Goal: Navigation & Orientation: Find specific page/section

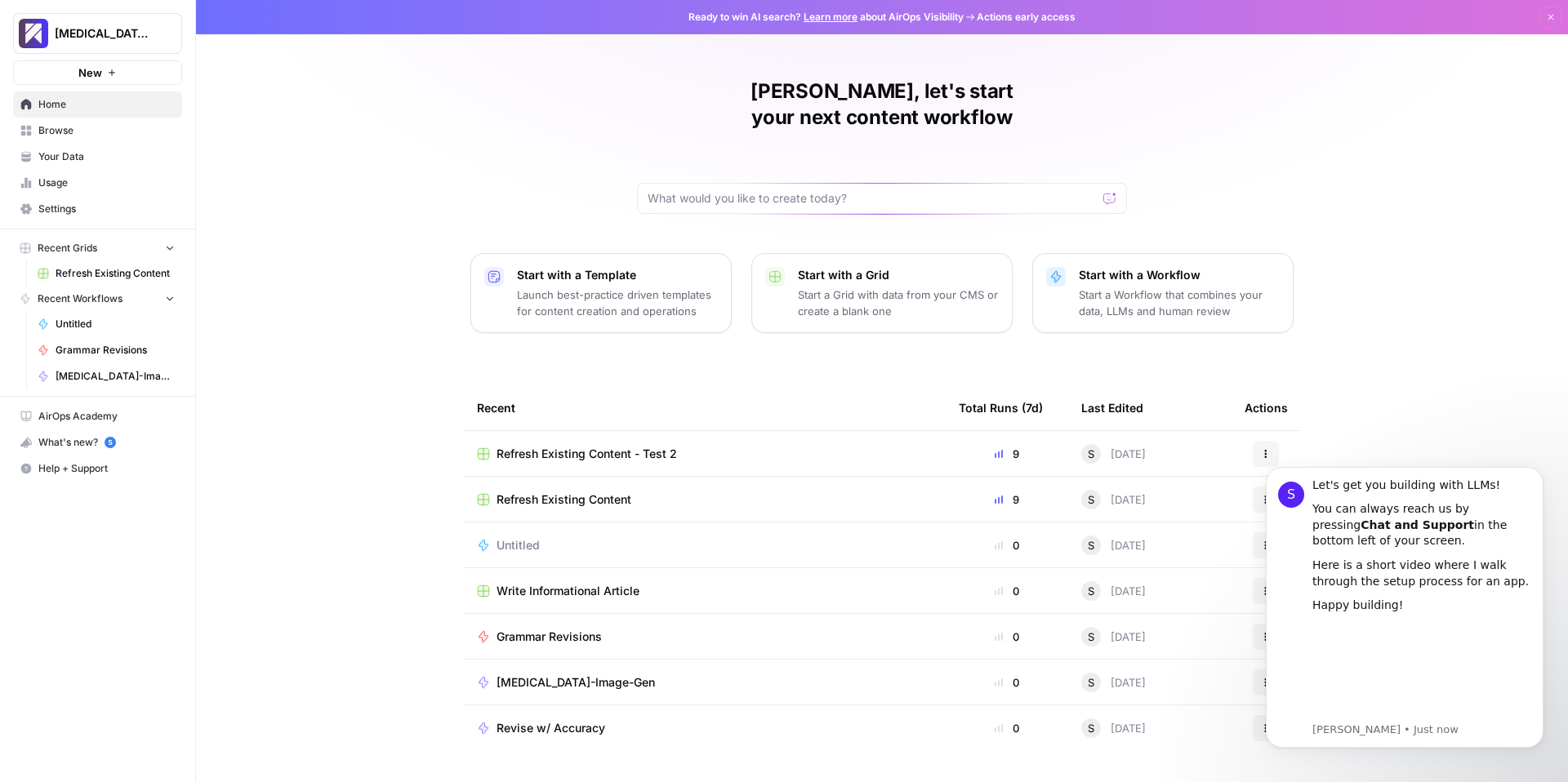
click at [186, 361] on nav "Recent Workflows Untitled Grammar Revisions [MEDICAL_DATA]-Image-Gen" at bounding box center [97, 337] width 195 height 102
click at [72, 320] on span "Untitled" at bounding box center [115, 324] width 119 height 15
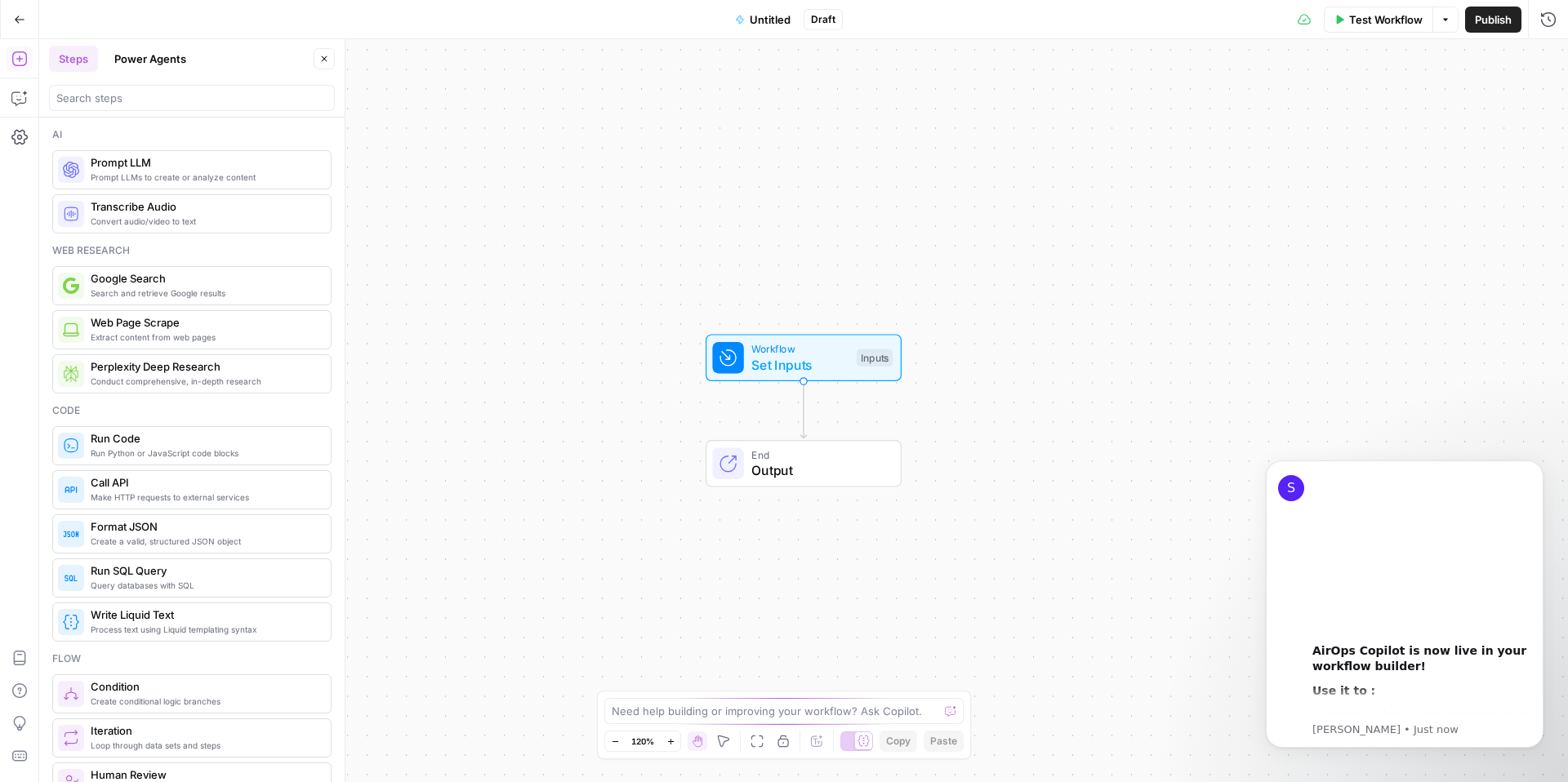
click at [18, 16] on icon "button" at bounding box center [19, 19] width 11 height 11
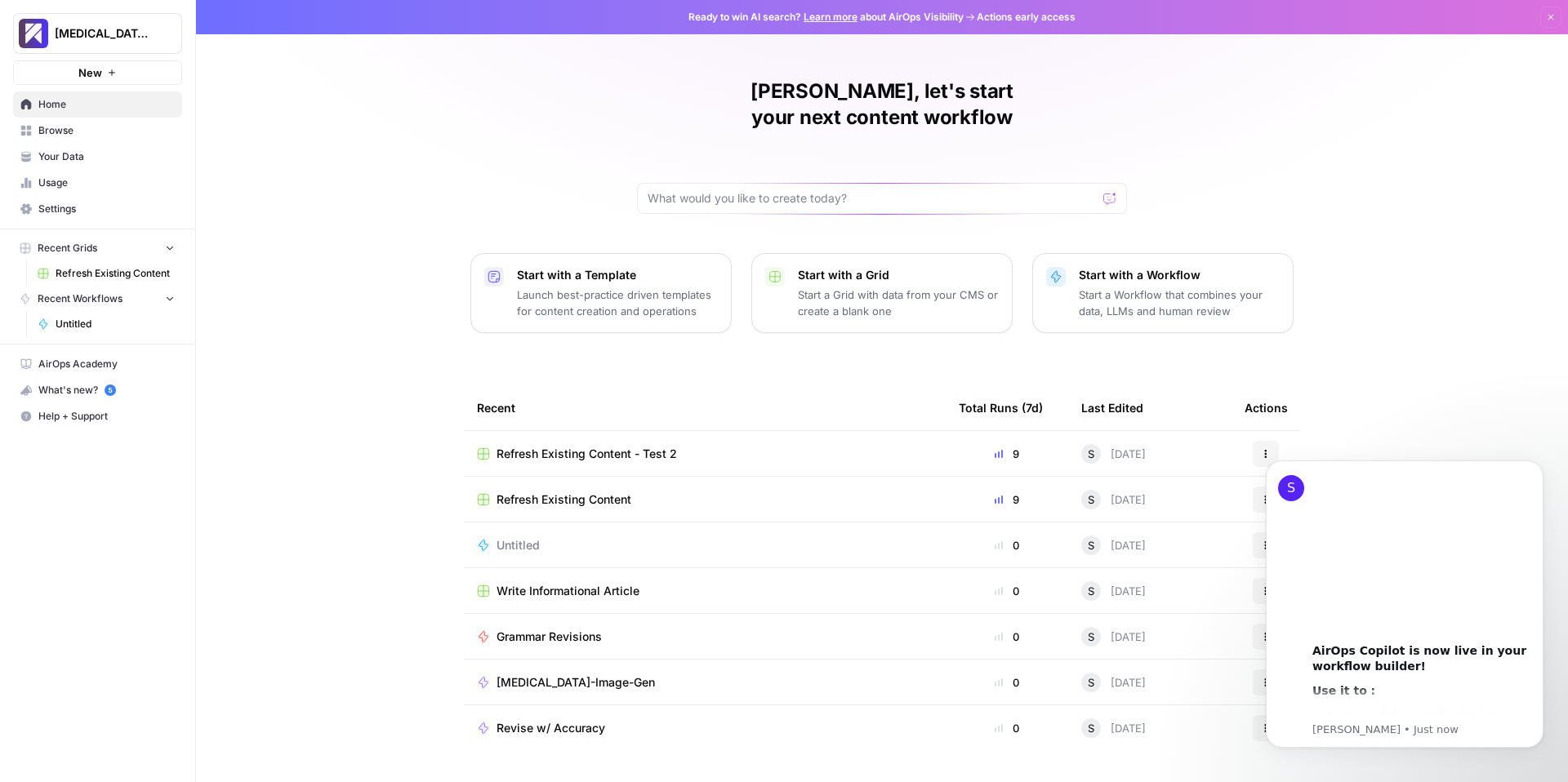
click at [82, 250] on span "Recent Grids" at bounding box center [67, 248] width 60 height 15
click at [164, 246] on icon "button" at bounding box center [169, 248] width 11 height 11
click at [174, 298] on icon "button" at bounding box center [169, 298] width 11 height 11
click at [174, 298] on icon "button" at bounding box center [169, 299] width 11 height 11
click at [76, 134] on span "Browse" at bounding box center [107, 130] width 137 height 15
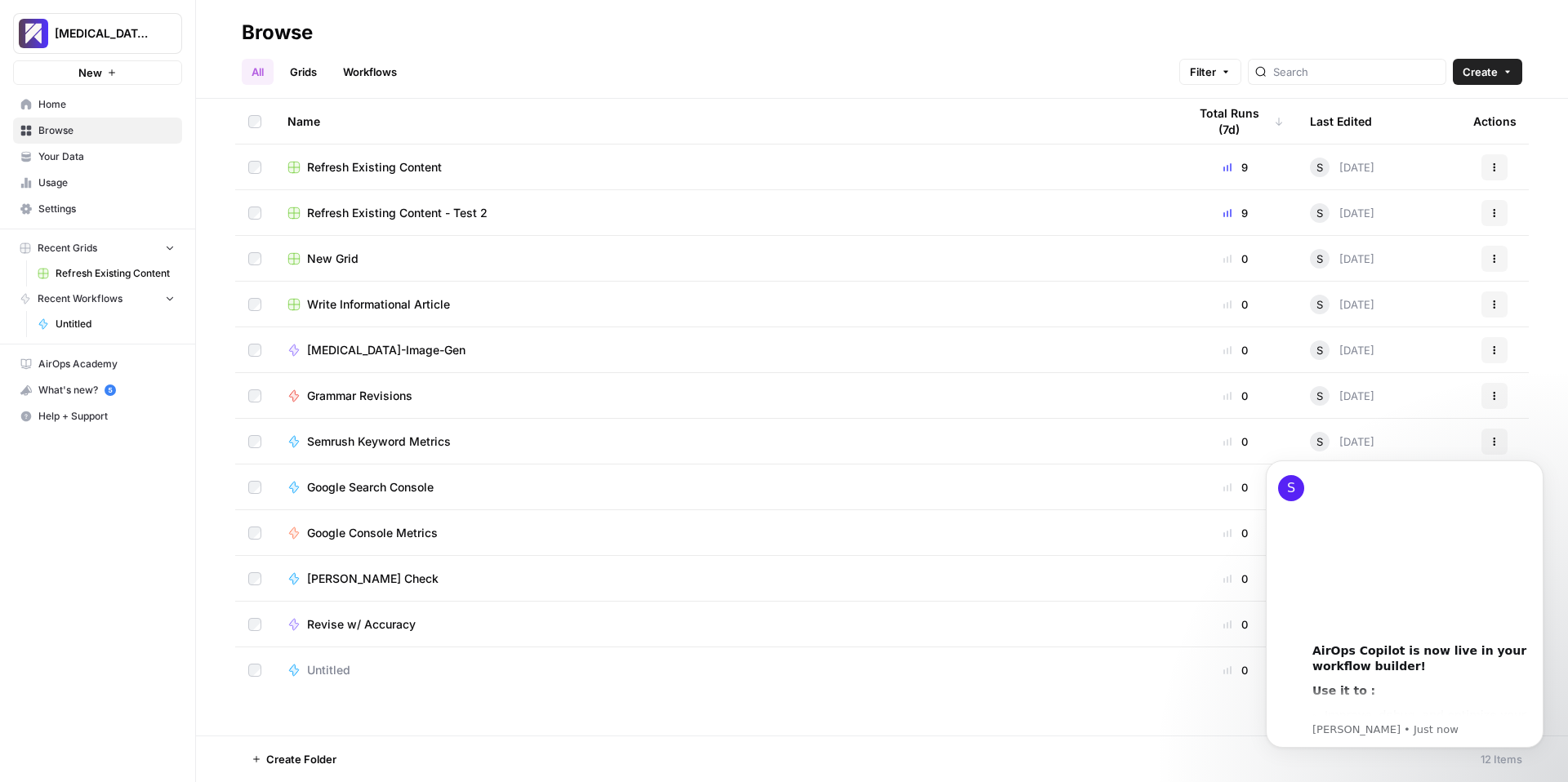
click at [338, 302] on span "Write Informational Article" at bounding box center [378, 304] width 143 height 17
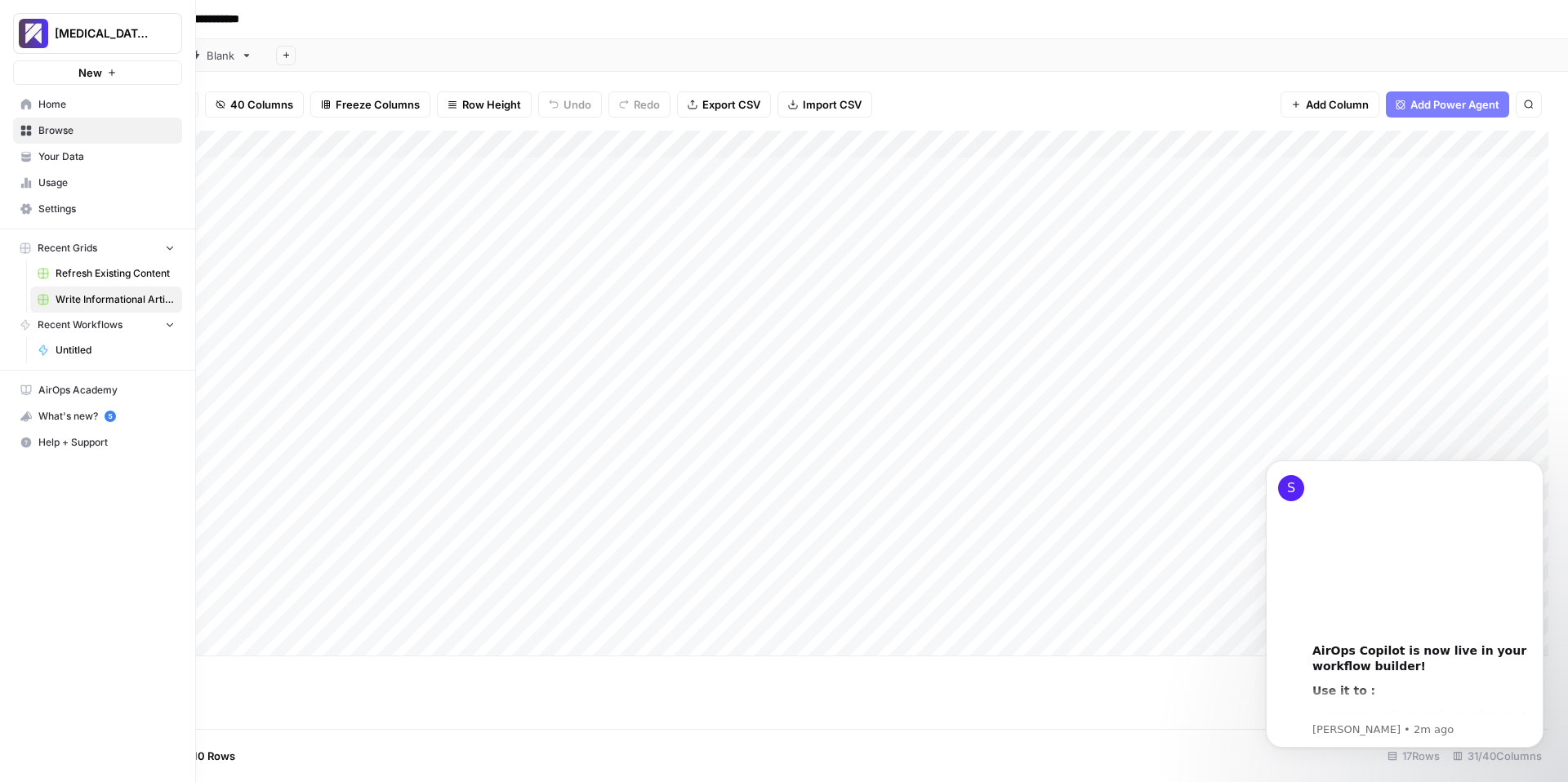
click at [75, 183] on span "Usage" at bounding box center [107, 182] width 137 height 15
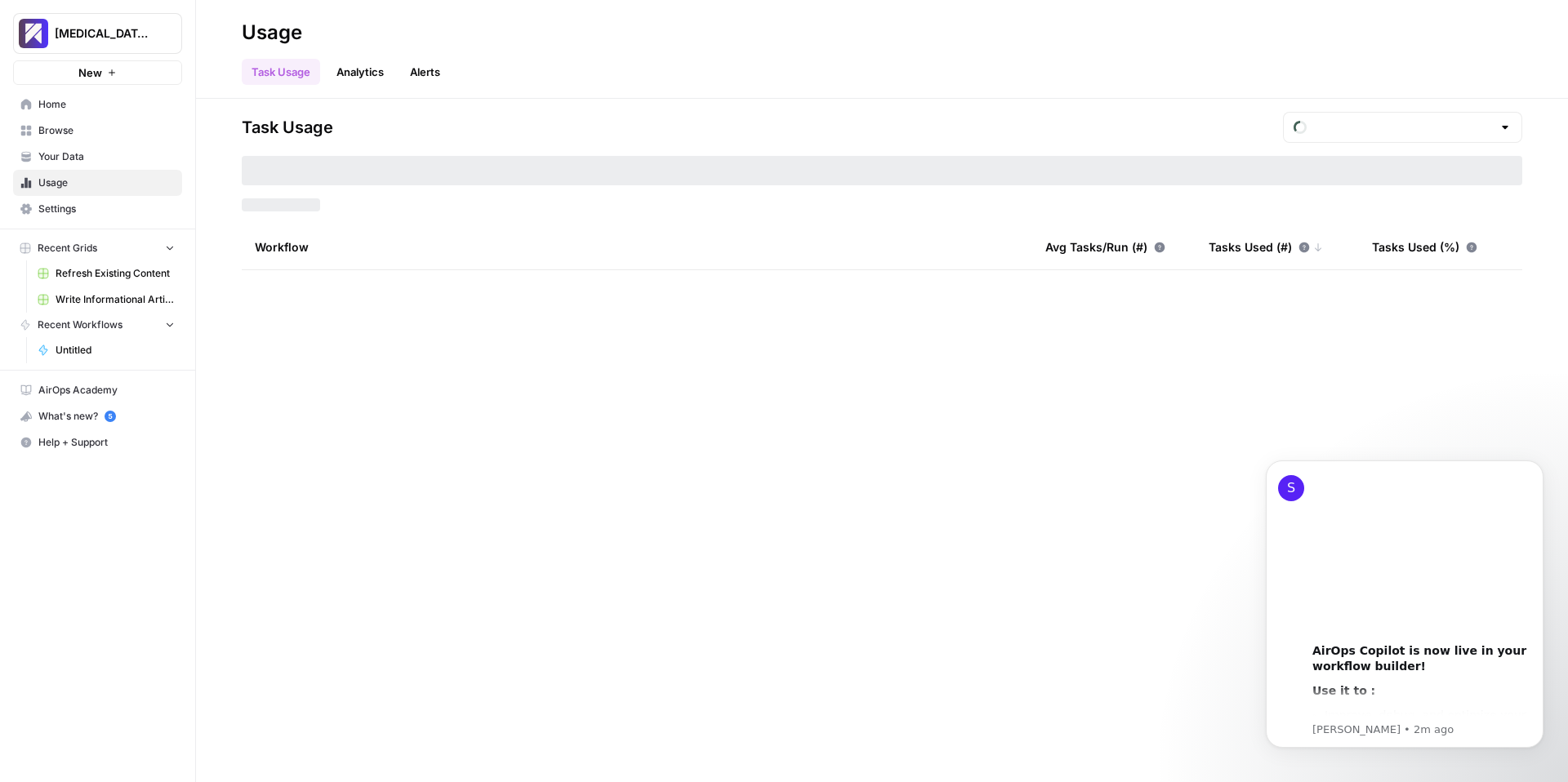
type input "August Included Tasks"
